Goal: Transaction & Acquisition: Subscribe to service/newsletter

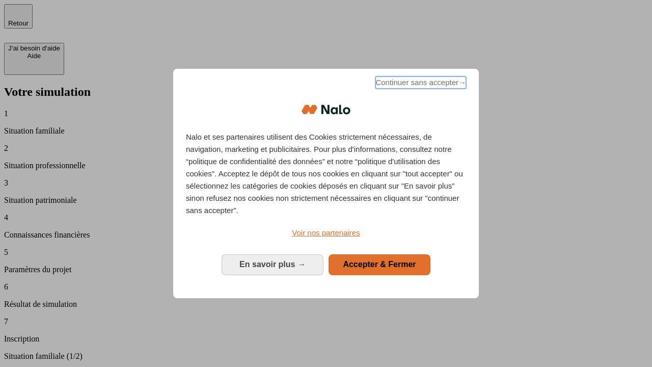
click at [420, 84] on span "Continuer sans accepter →" at bounding box center [420, 82] width 91 height 12
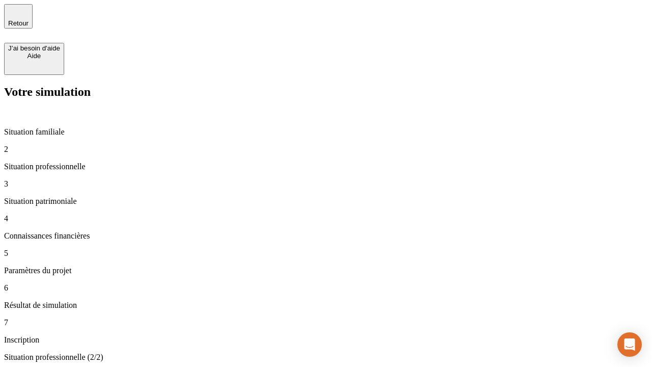
type input "30 000"
type input "1 000"
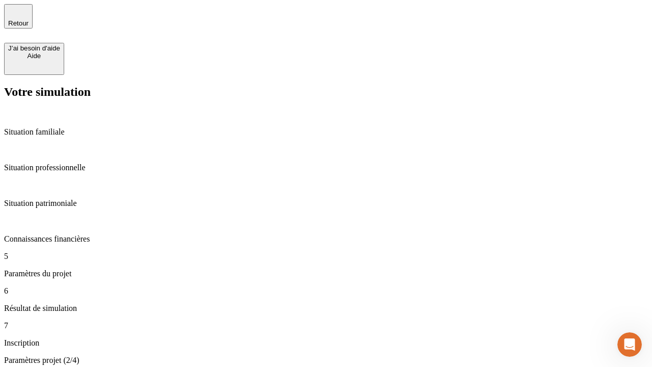
type input "65"
type input "5 000"
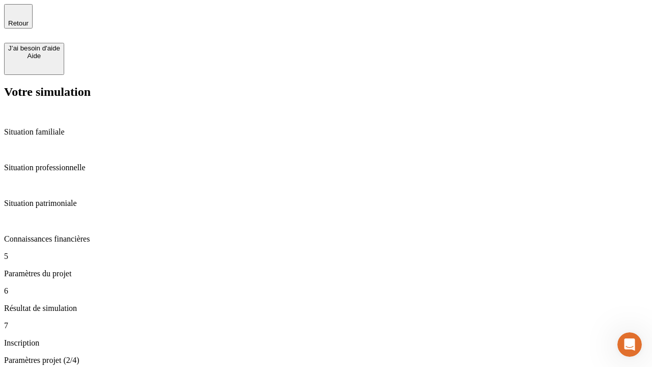
type input "640"
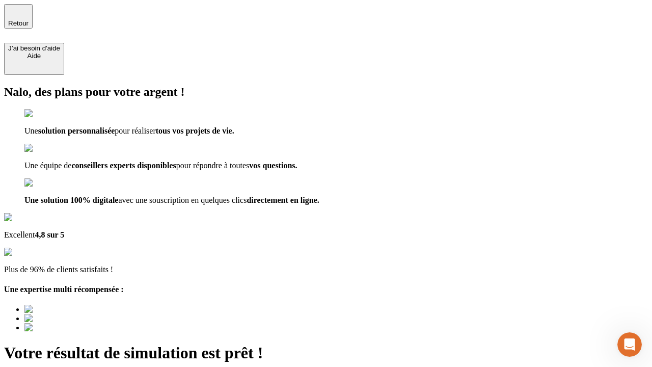
type input "[EMAIL_ADDRESS][DOMAIN_NAME]"
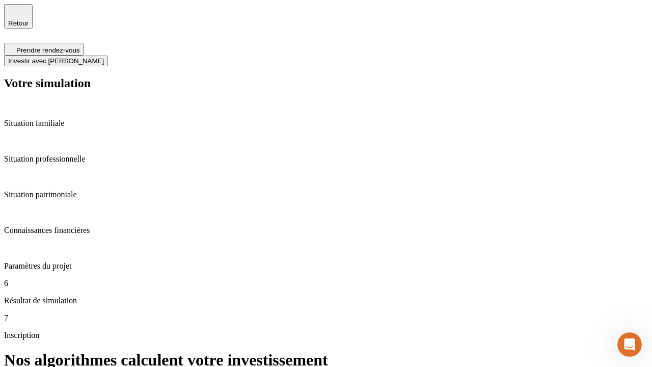
scroll to position [4, 0]
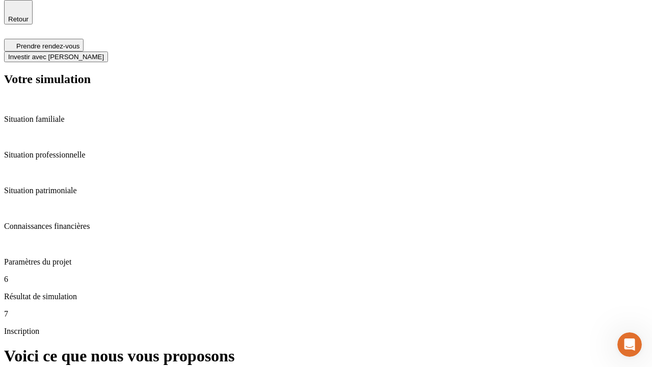
click at [104, 53] on span "Investir avec [PERSON_NAME]" at bounding box center [56, 57] width 96 height 8
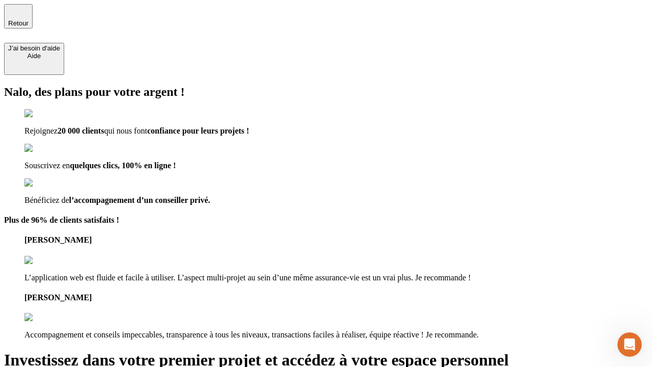
type input "[EMAIL_ADDRESS][DOMAIN_NAME]"
